Goal: Transaction & Acquisition: Purchase product/service

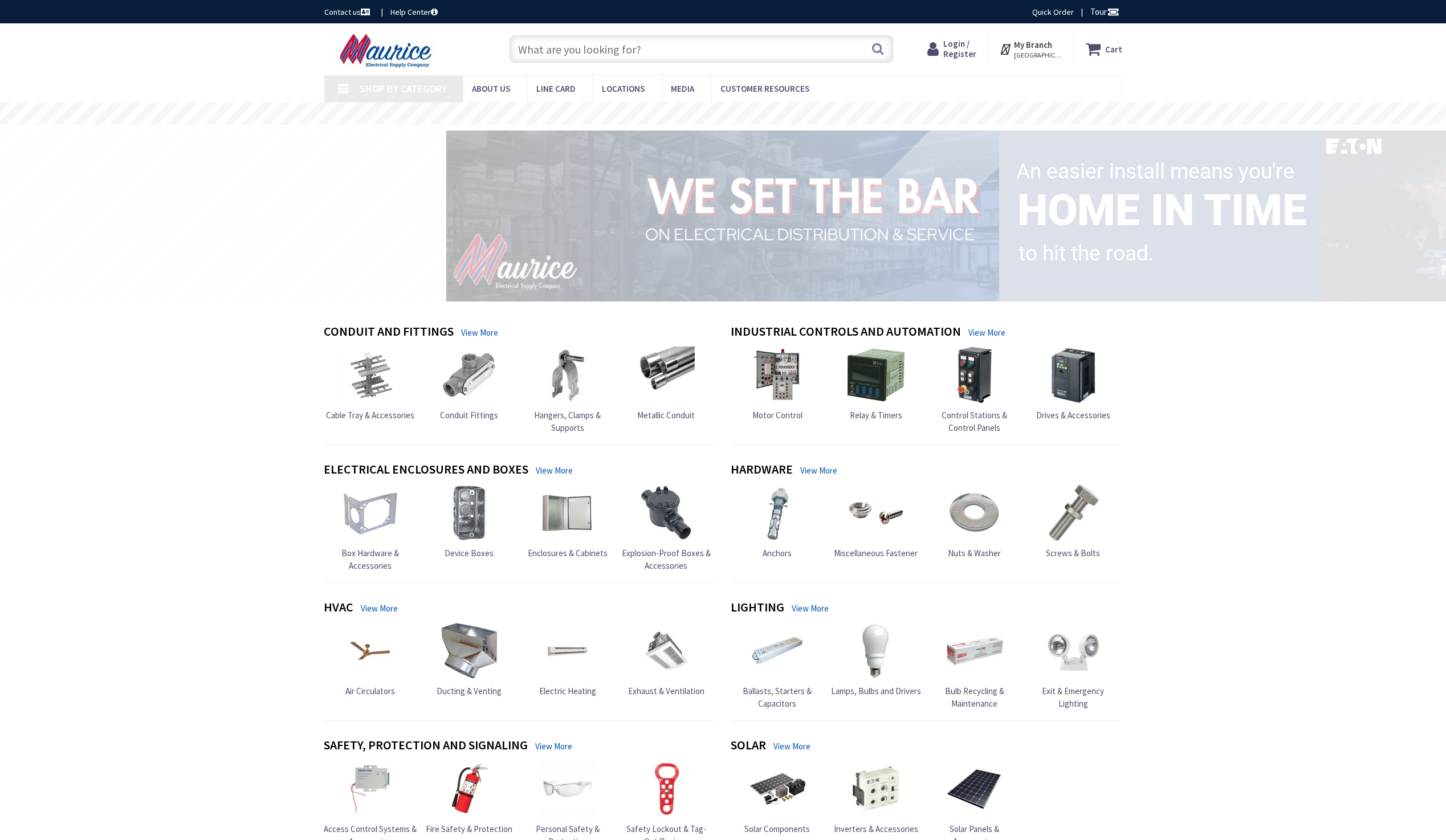
type input "[GEOGRAPHIC_DATA], [GEOGRAPHIC_DATA]"
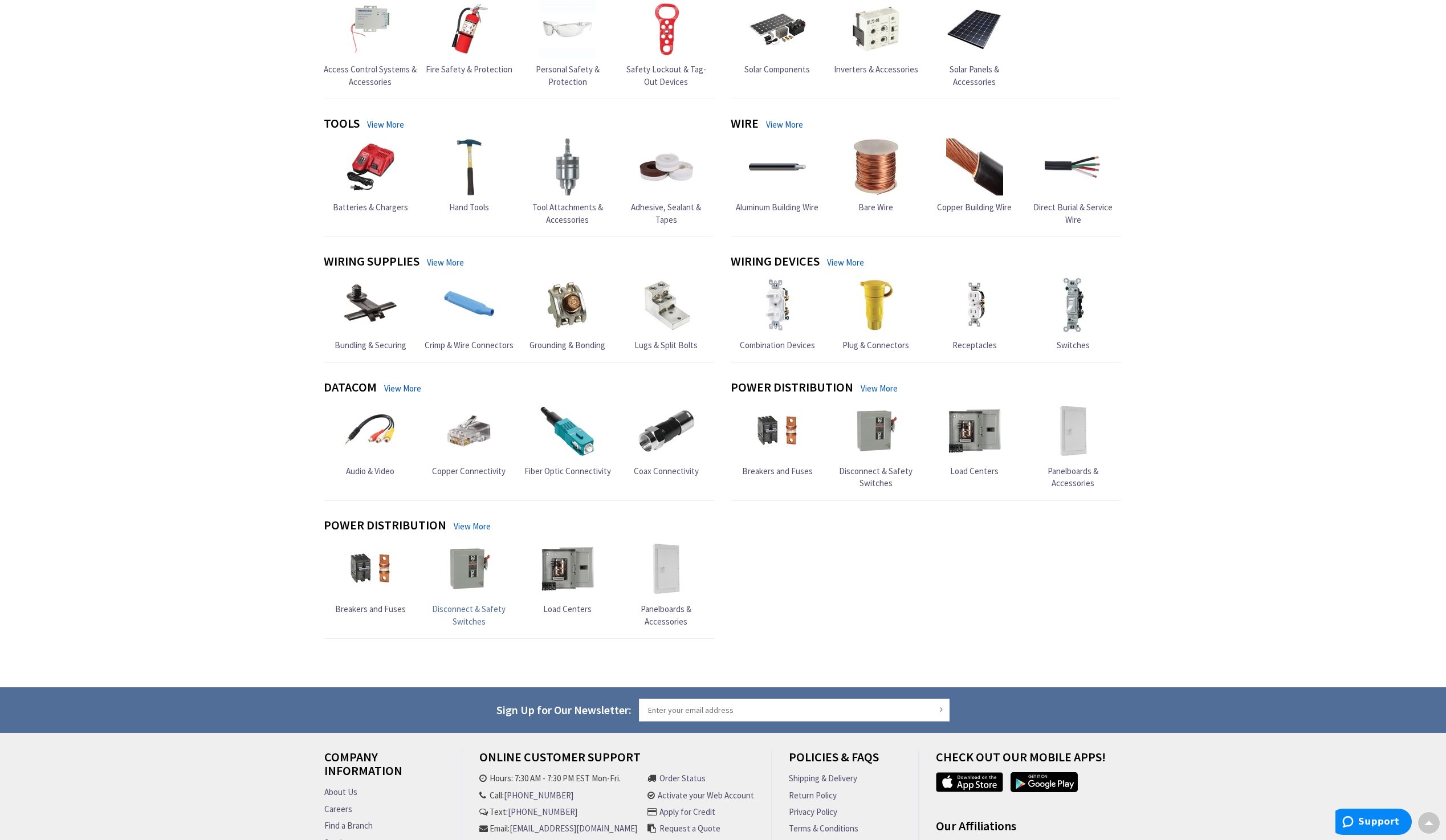
scroll to position [570, 0]
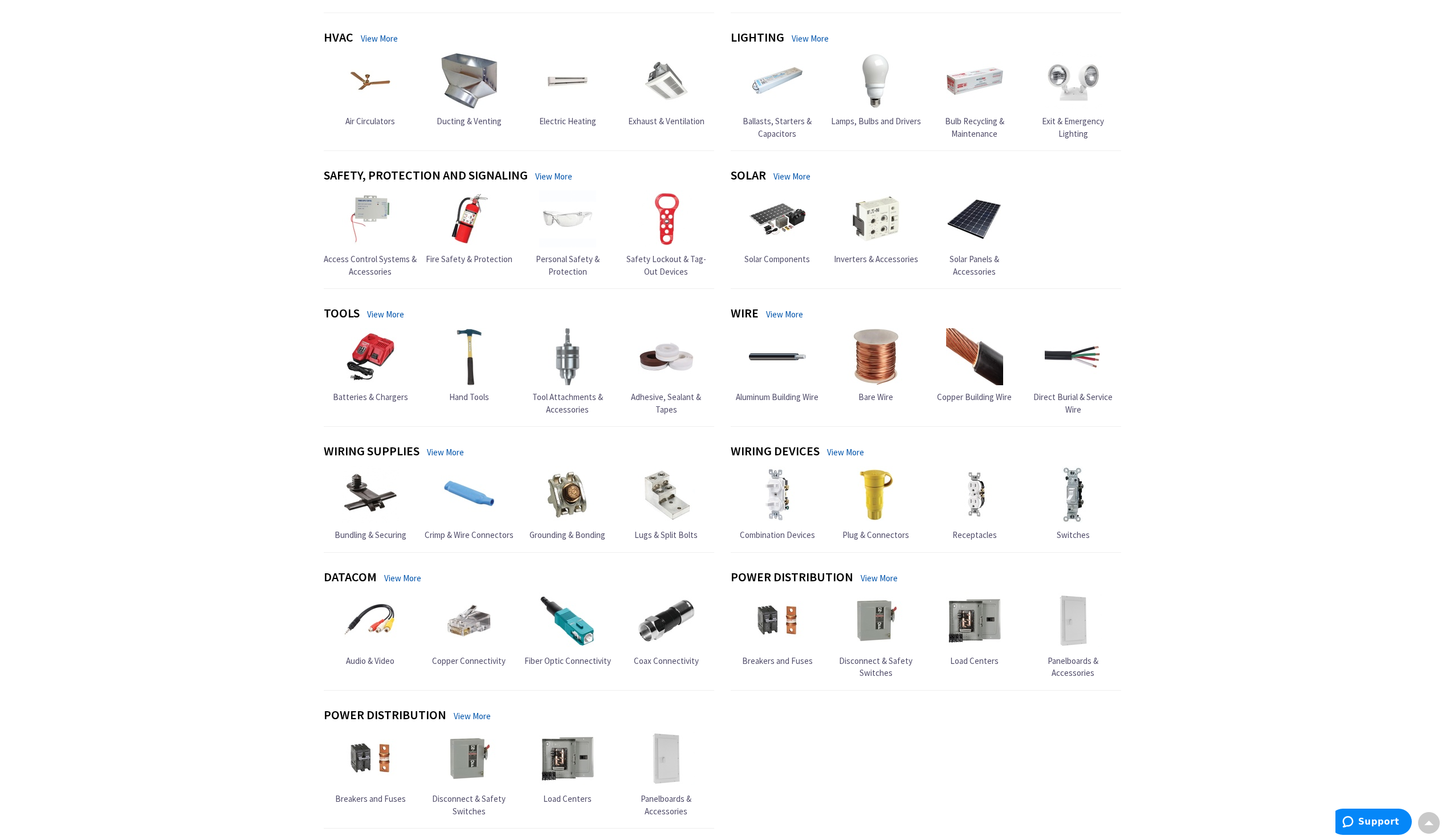
click at [1056, 98] on img at bounding box center [1073, 80] width 57 height 57
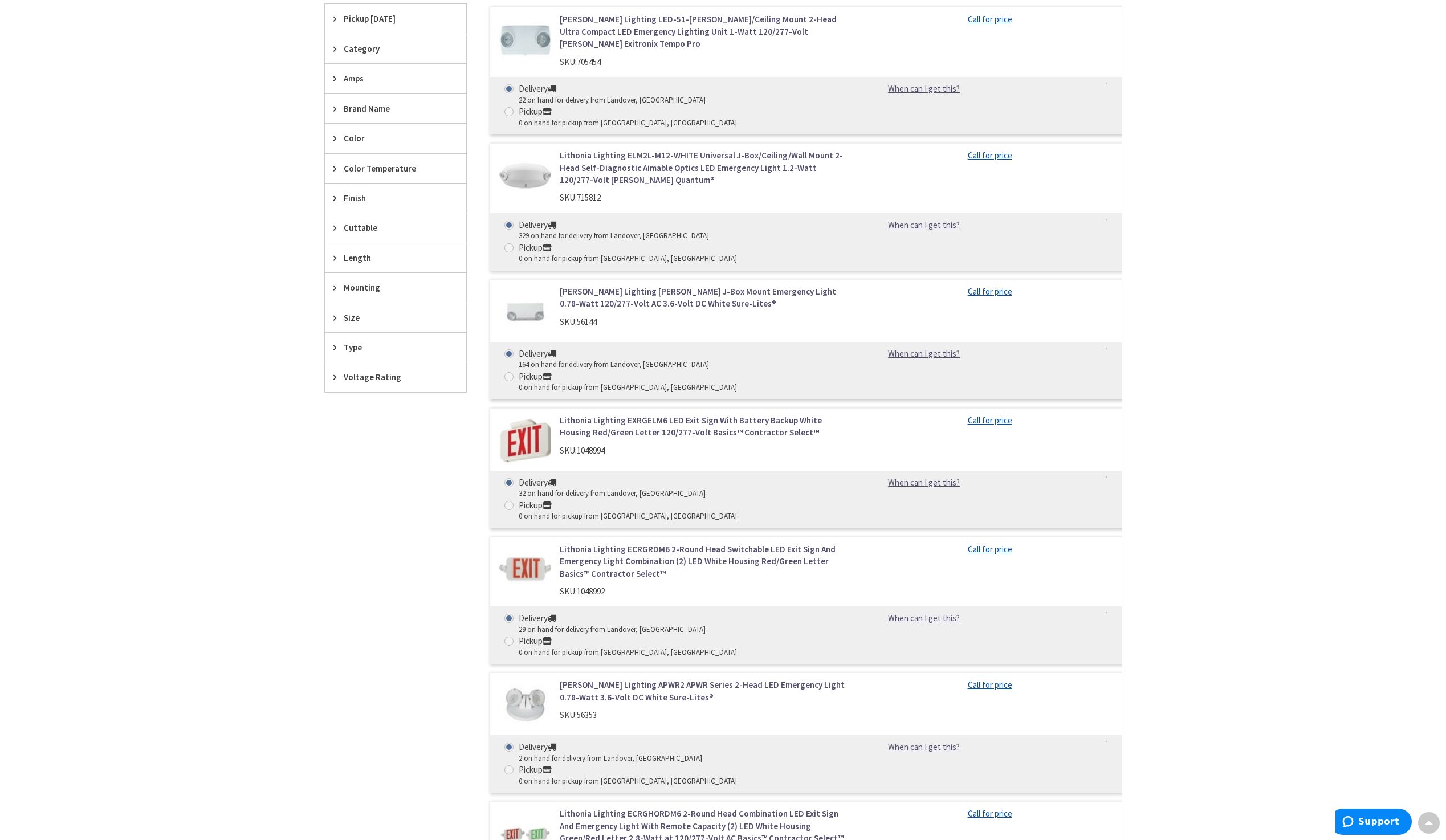
scroll to position [285, 0]
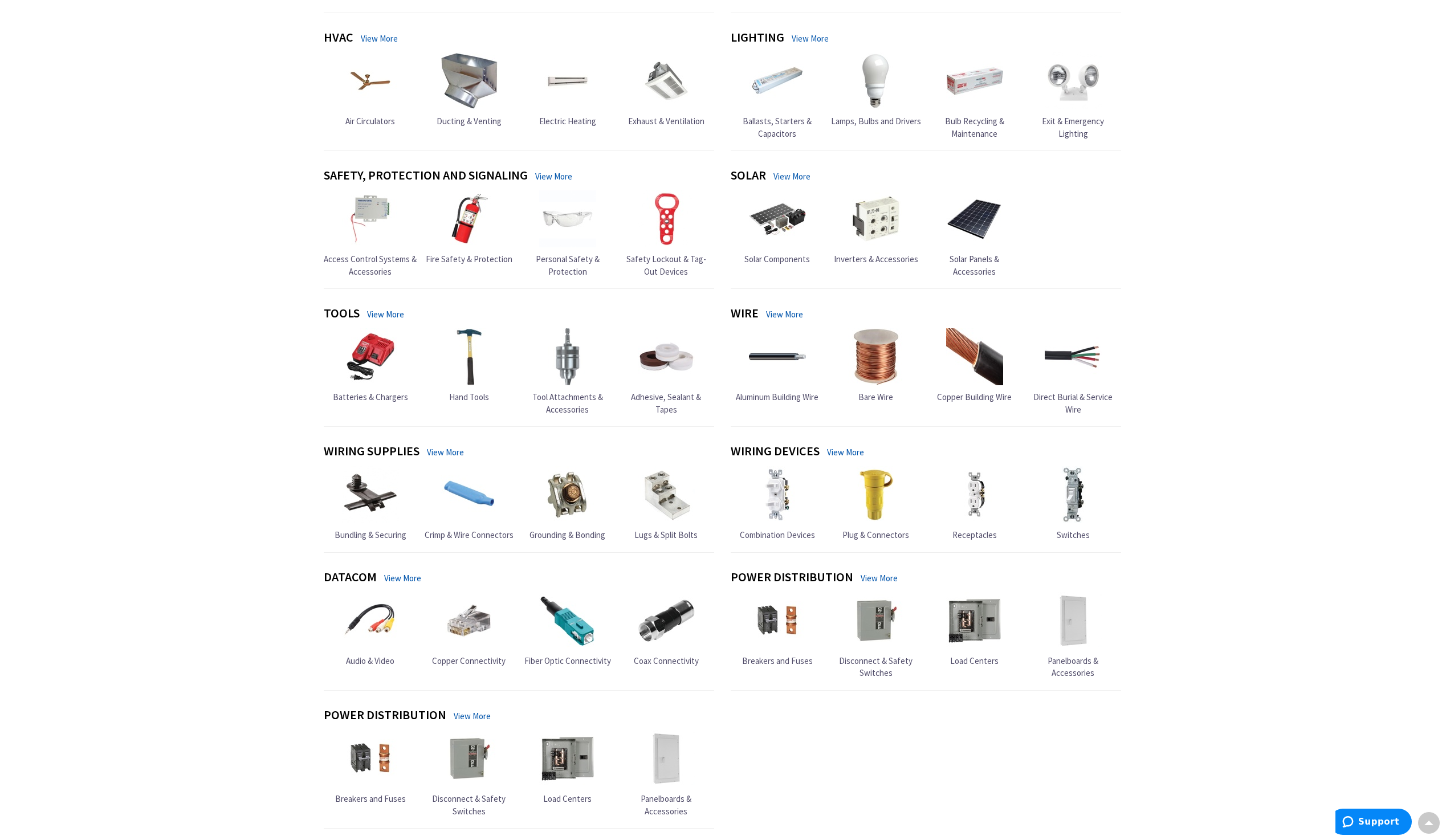
click at [877, 107] on img at bounding box center [876, 80] width 57 height 57
click at [870, 118] on span "Lamps, Bulbs and Drivers" at bounding box center [876, 121] width 90 height 11
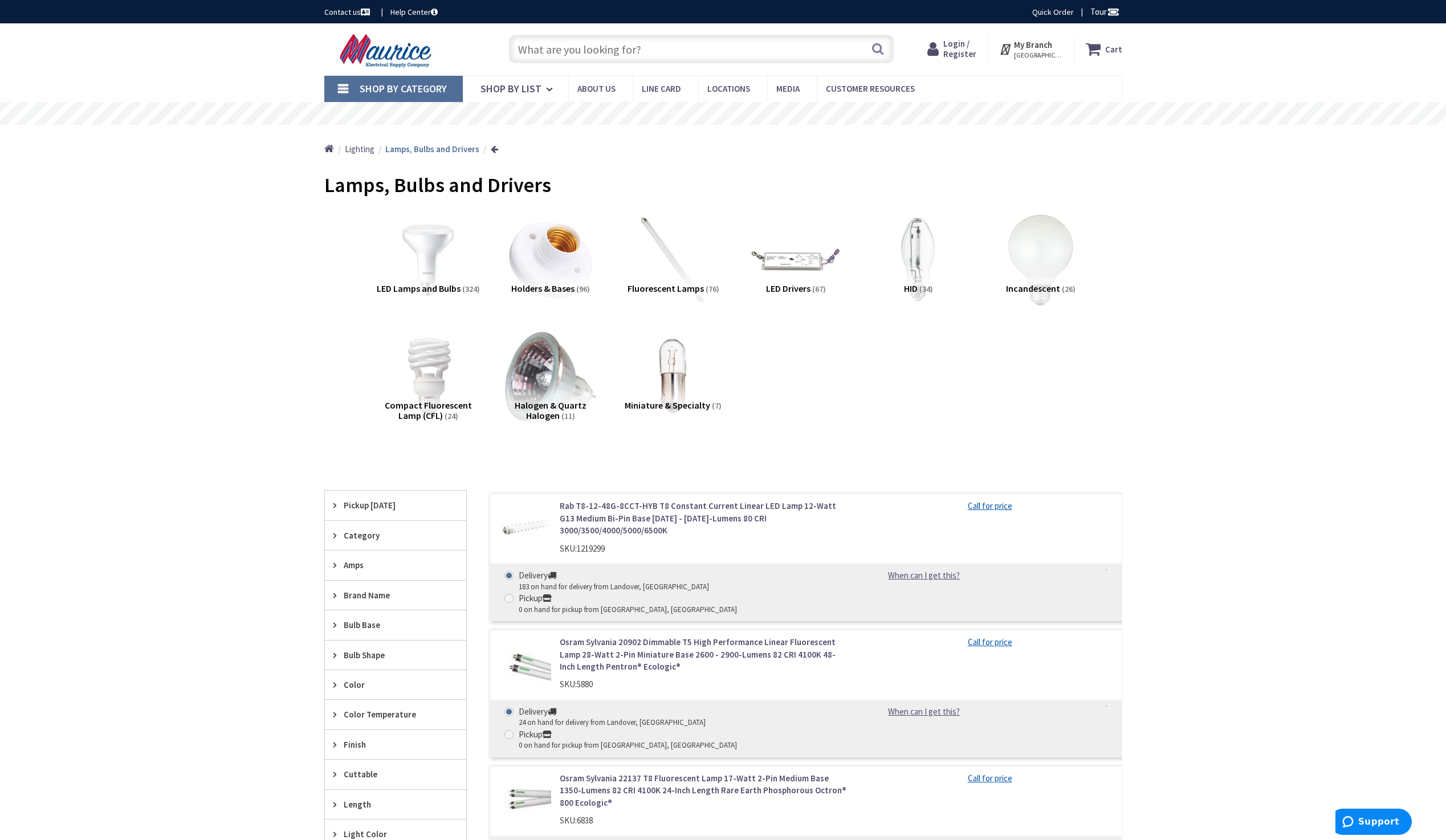
click at [675, 48] on input "text" at bounding box center [701, 48] width 385 height 29
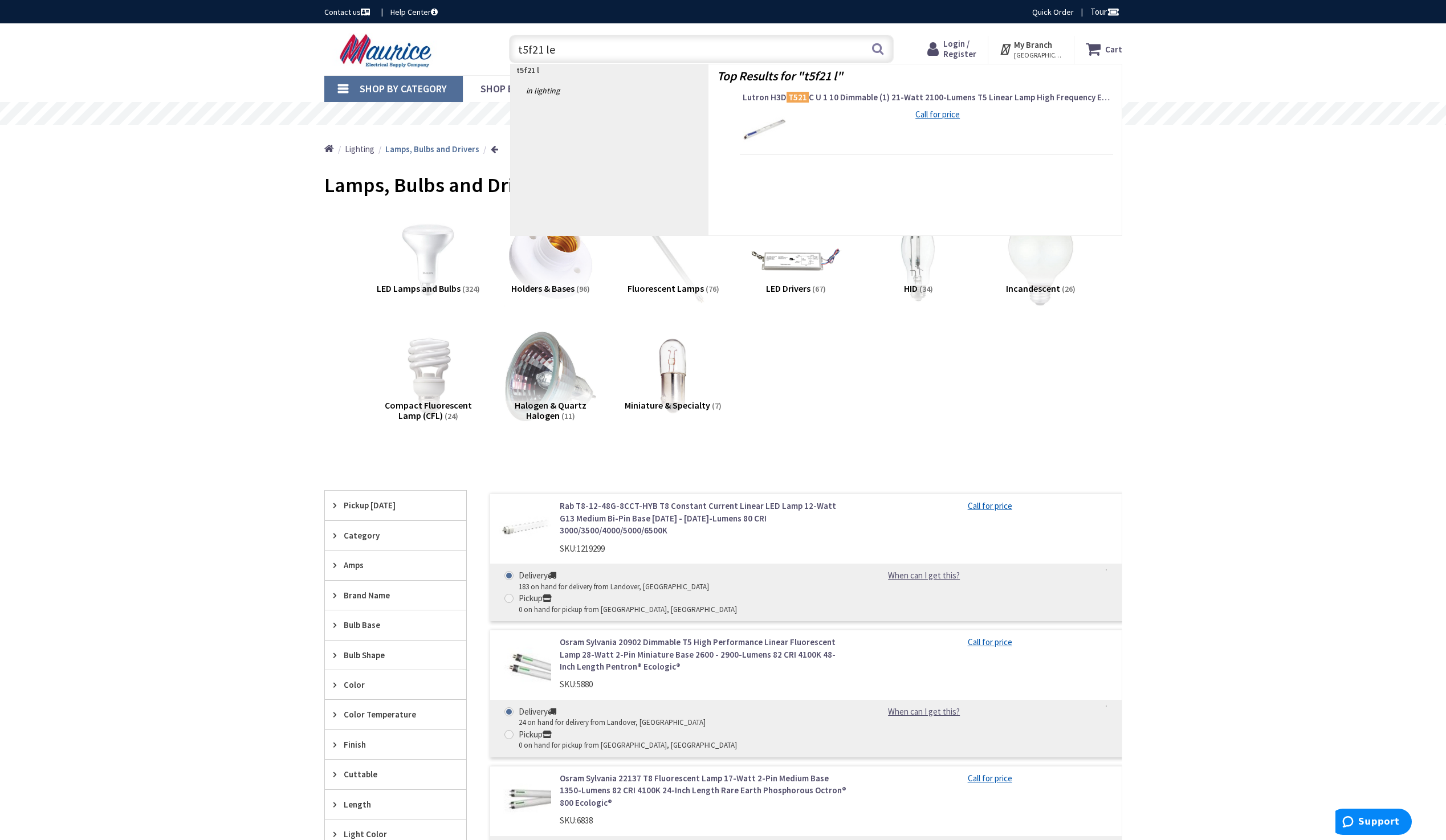
type input "t5f21 led"
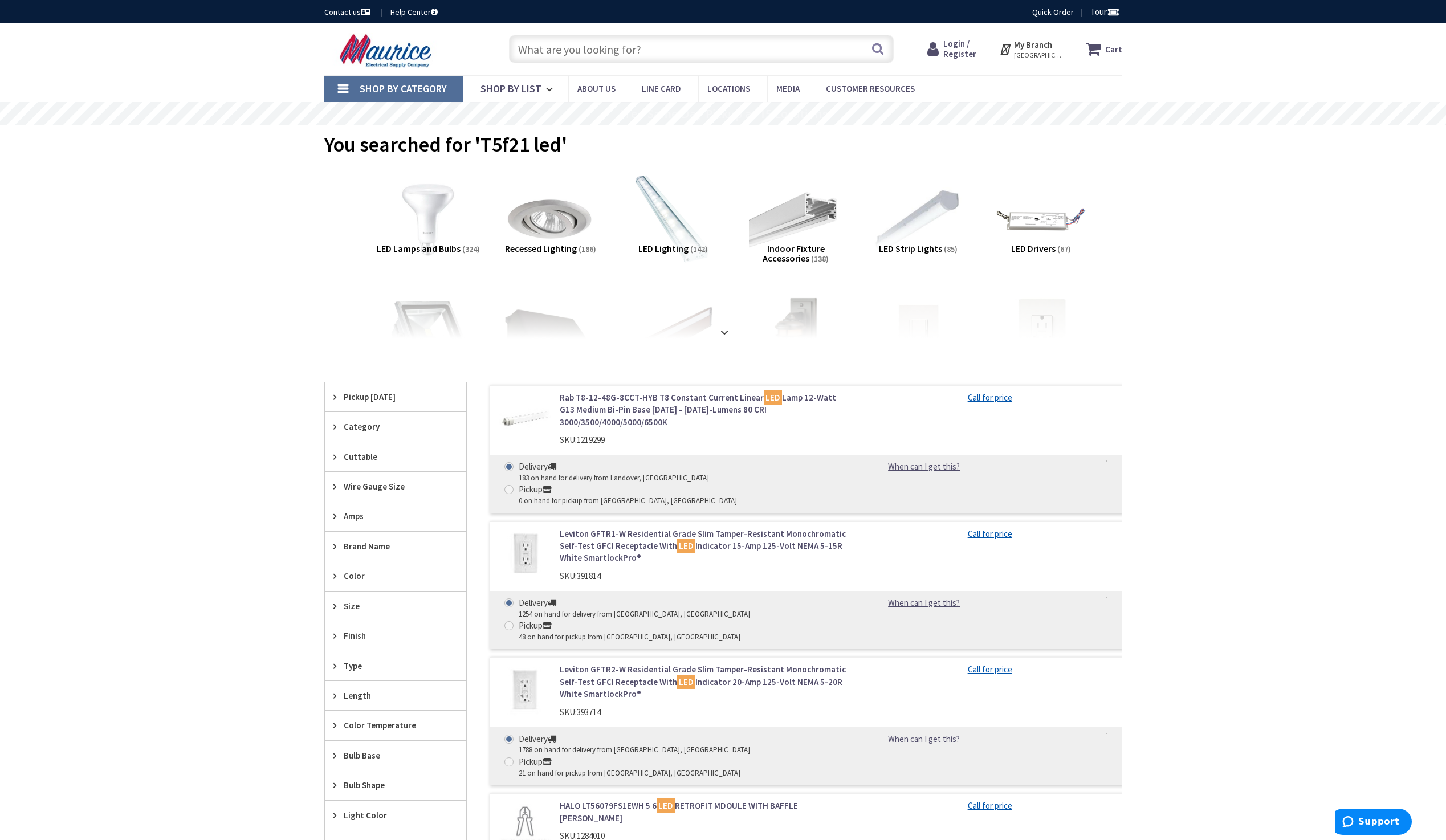
click at [1034, 51] on span "WINCHESTER, VA" at bounding box center [1038, 55] width 48 height 9
click at [997, 237] on link "Change Branch" at bounding box center [1003, 249] width 74 height 24
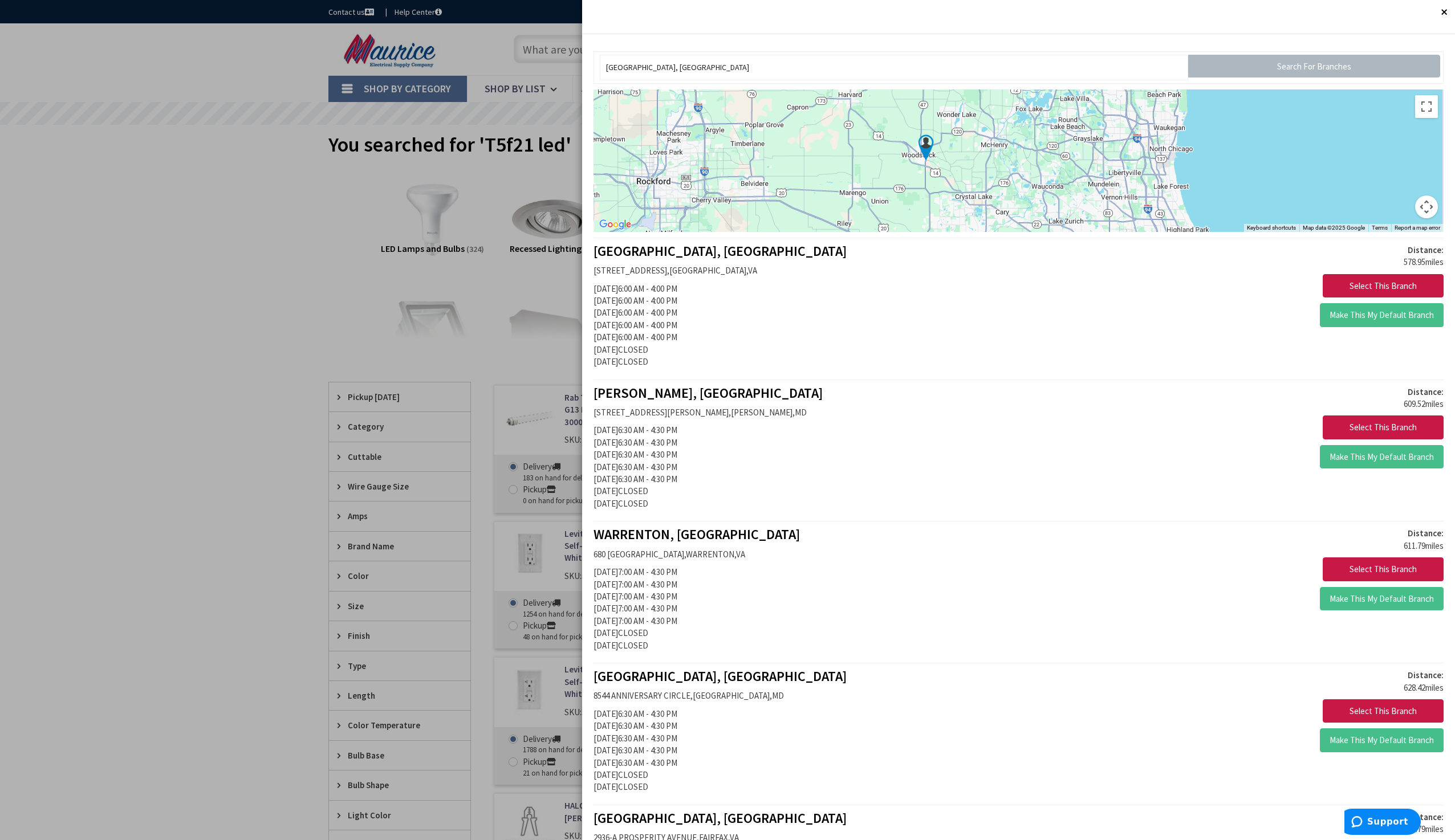
drag, startPoint x: 901, startPoint y: 138, endPoint x: 808, endPoint y: 139, distance: 93.0
click at [808, 139] on div at bounding box center [1019, 160] width 850 height 142
click at [1417, 108] on button "Toggle fullscreen view" at bounding box center [1426, 107] width 23 height 23
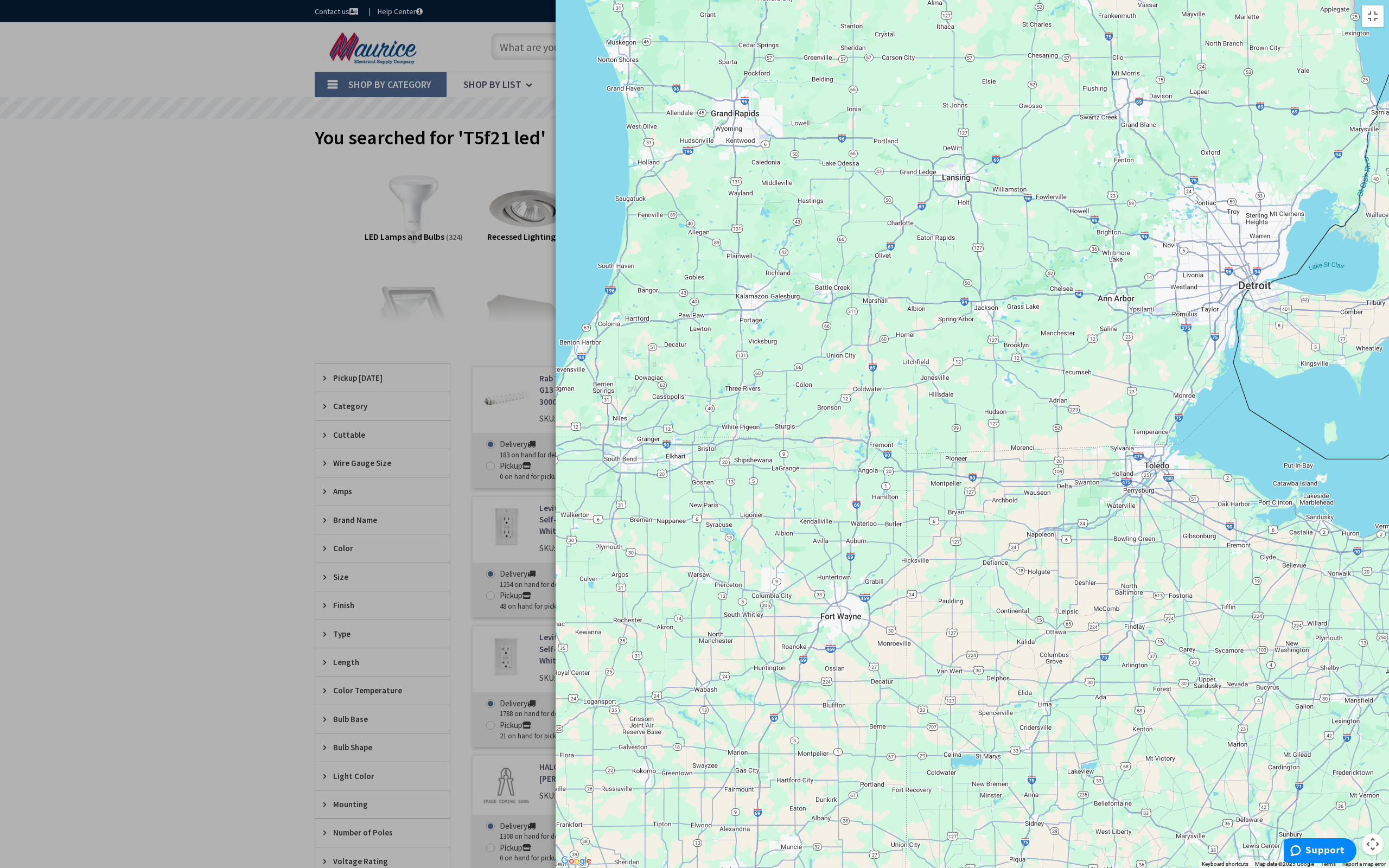
drag, startPoint x: 830, startPoint y: 485, endPoint x: -143, endPoint y: 276, distance: 995.2
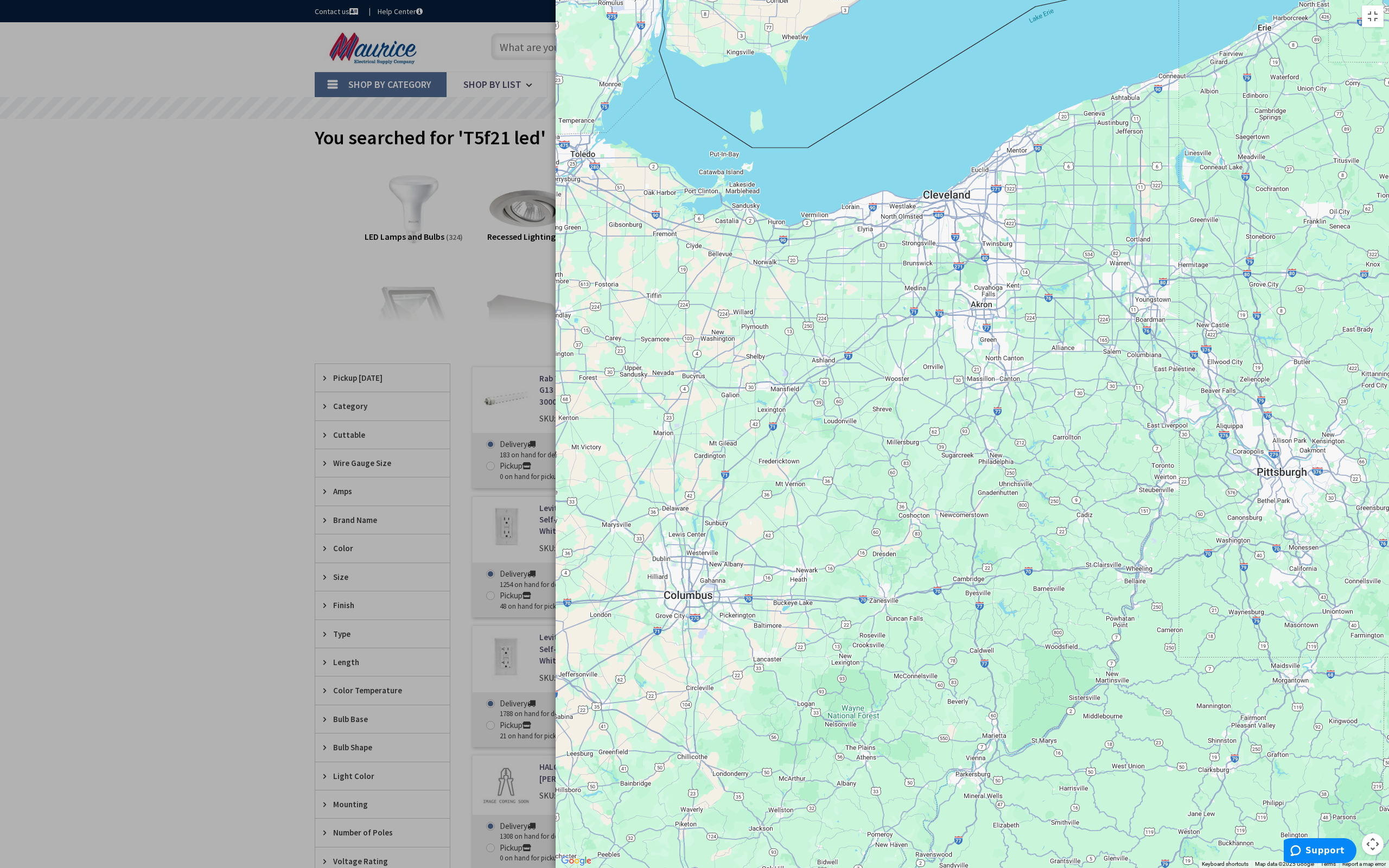
drag, startPoint x: 814, startPoint y: 480, endPoint x: 335, endPoint y: 241, distance: 535.3
click at [556, 241] on div at bounding box center [972, 434] width 833 height 868
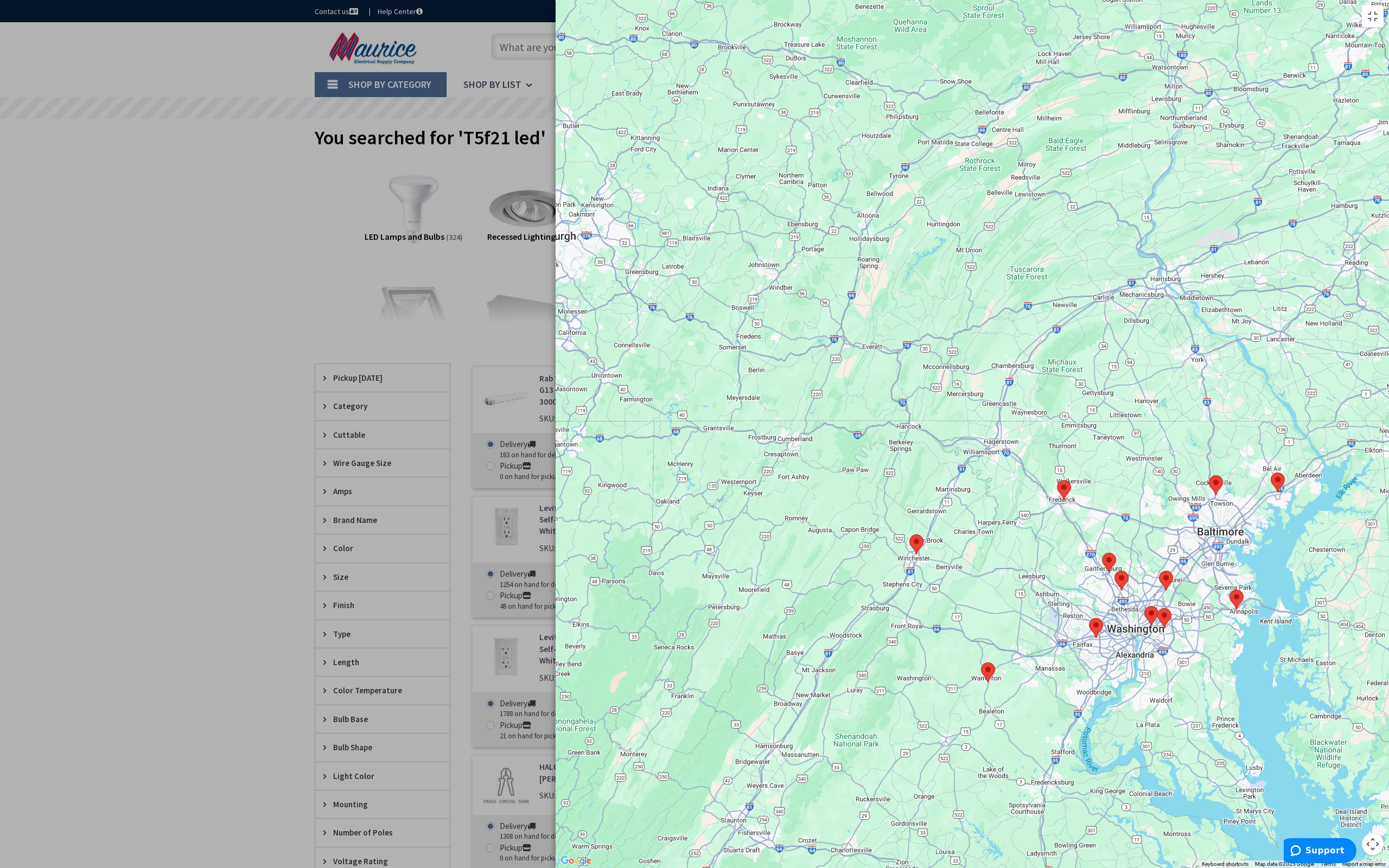
drag, startPoint x: 1191, startPoint y: 445, endPoint x: 568, endPoint y: 239, distance: 656.2
click at [568, 239] on div at bounding box center [972, 434] width 833 height 868
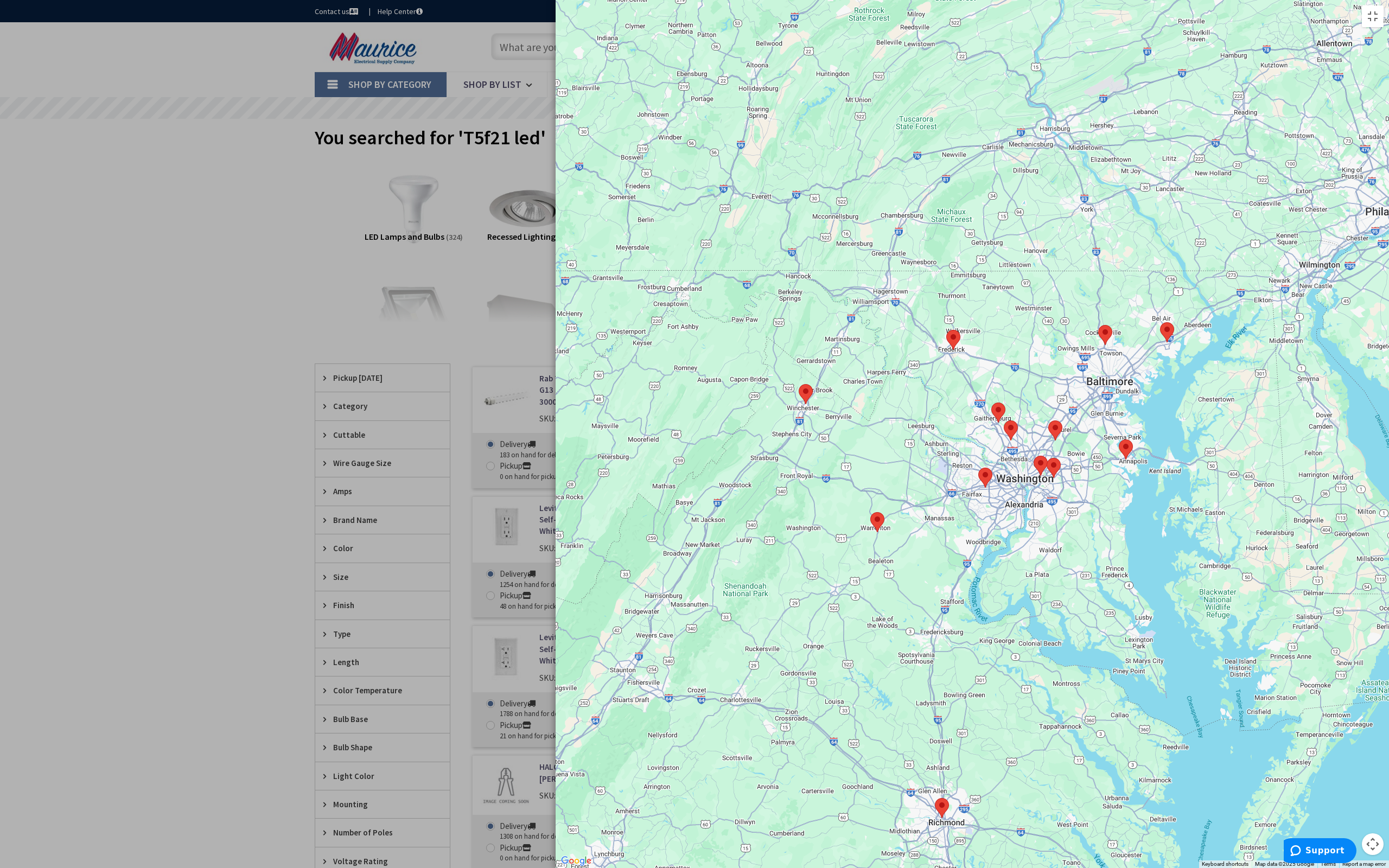
drag, startPoint x: 906, startPoint y: 420, endPoint x: 823, endPoint y: 323, distance: 127.7
click at [823, 323] on div "To navigate, press the arrow keys." at bounding box center [972, 434] width 833 height 868
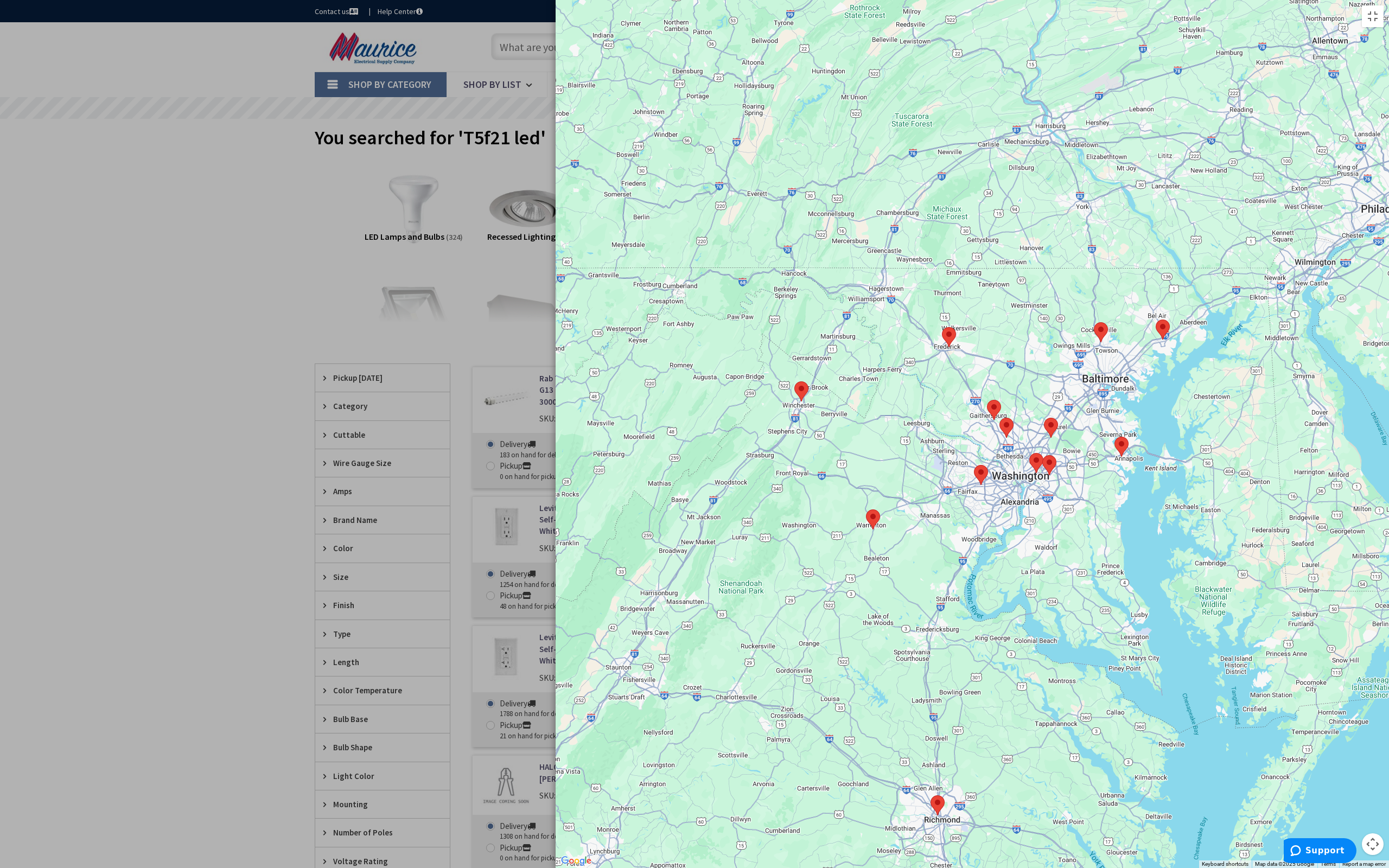
click at [974, 471] on img at bounding box center [981, 475] width 14 height 20
click at [923, 445] on button "Make This My Default Branch" at bounding box center [980, 445] width 115 height 15
